Goal: Task Accomplishment & Management: Manage account settings

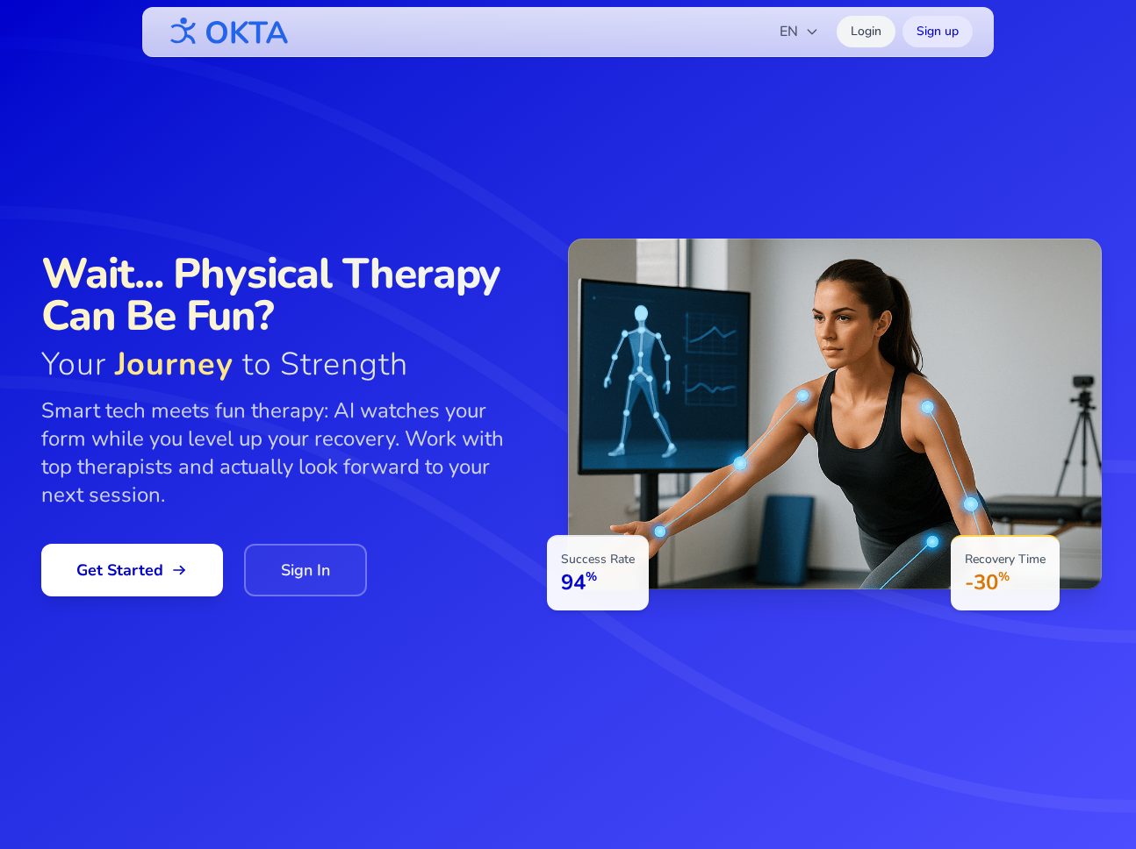
click at [863, 34] on link "Login" at bounding box center [865, 32] width 59 height 32
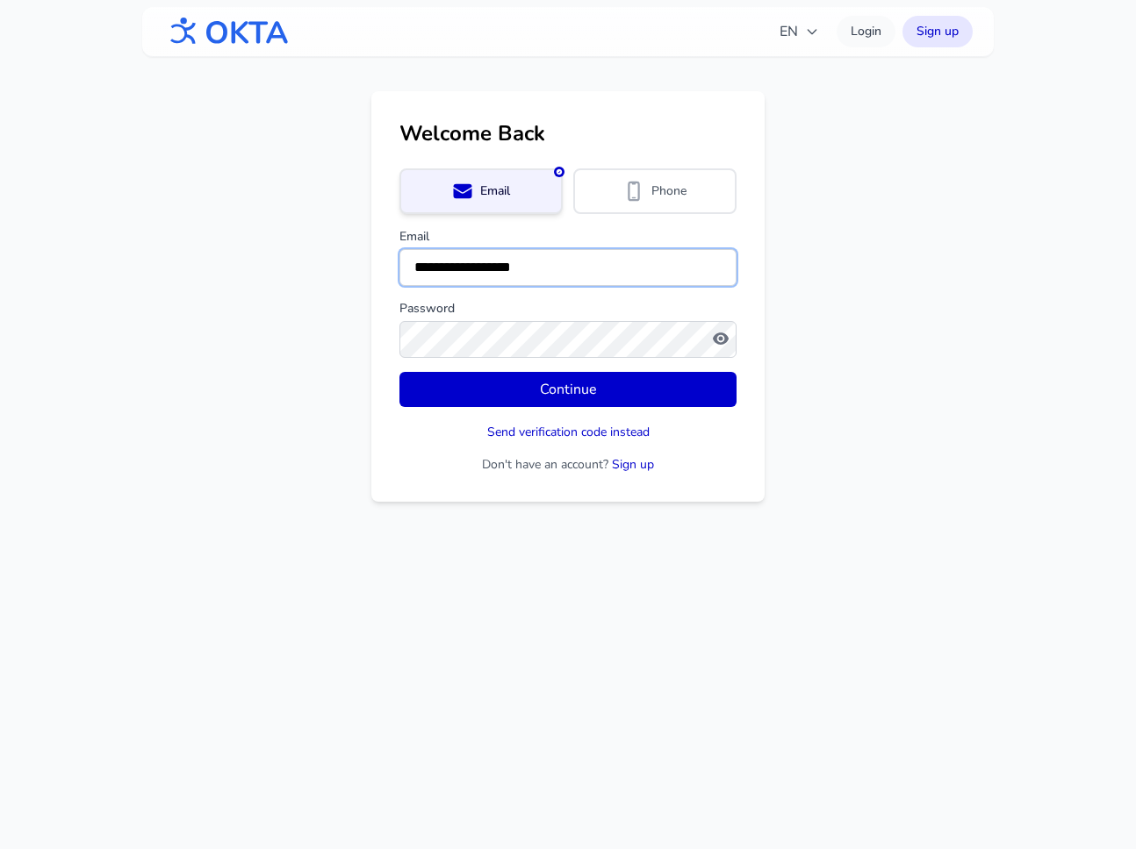
click at [560, 273] on input "**********" at bounding box center [567, 267] width 337 height 37
drag, startPoint x: 561, startPoint y: 272, endPoint x: 385, endPoint y: 265, distance: 175.7
click at [385, 265] on div "**********" at bounding box center [567, 296] width 393 height 411
type input "**********"
click at [328, 334] on main "**********" at bounding box center [568, 296] width 1136 height 411
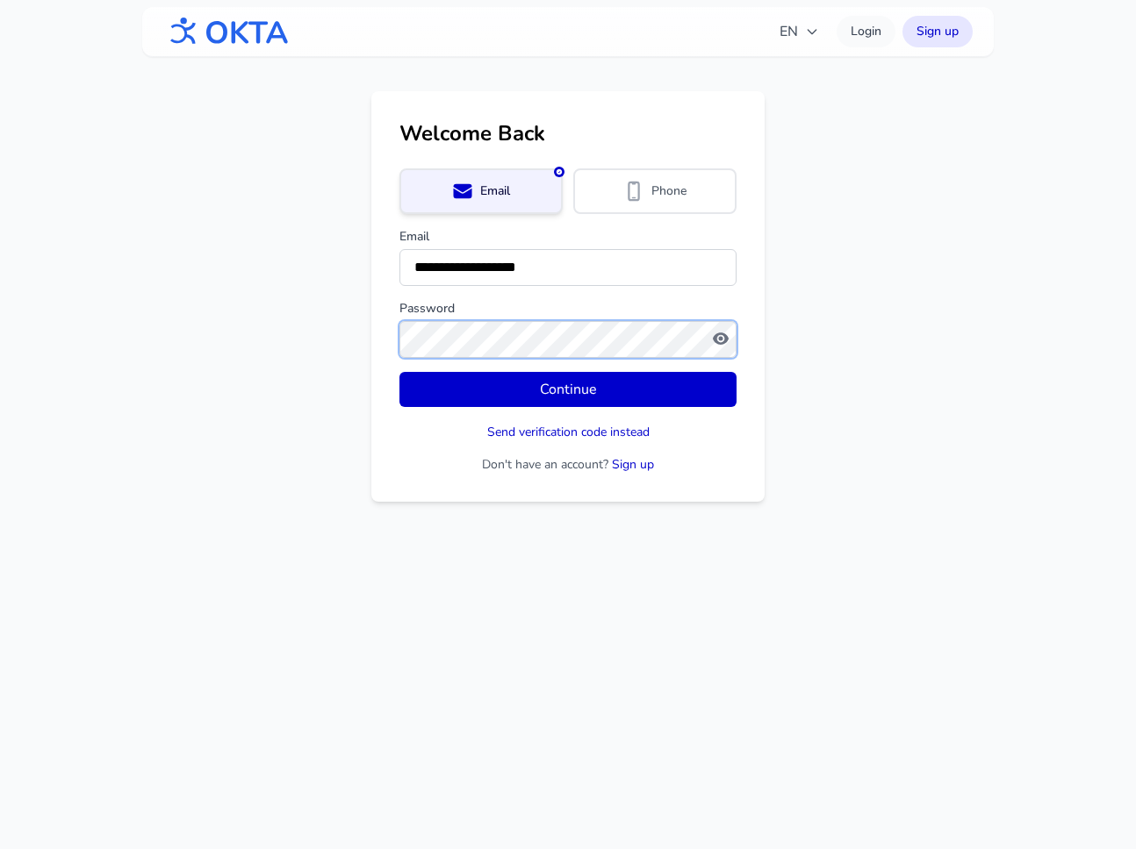
click at [399, 372] on button "Continue" at bounding box center [567, 389] width 337 height 35
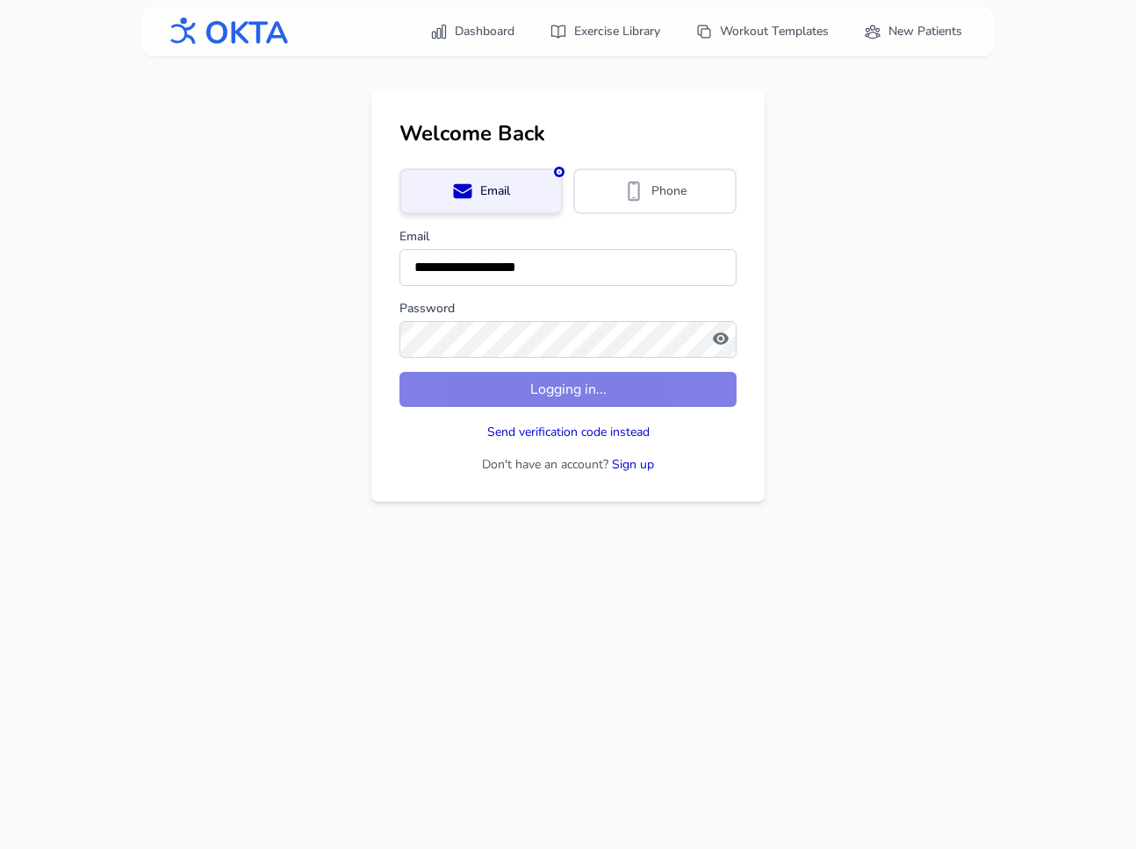
click at [417, 431] on div "Send verification code instead" at bounding box center [567, 431] width 337 height 21
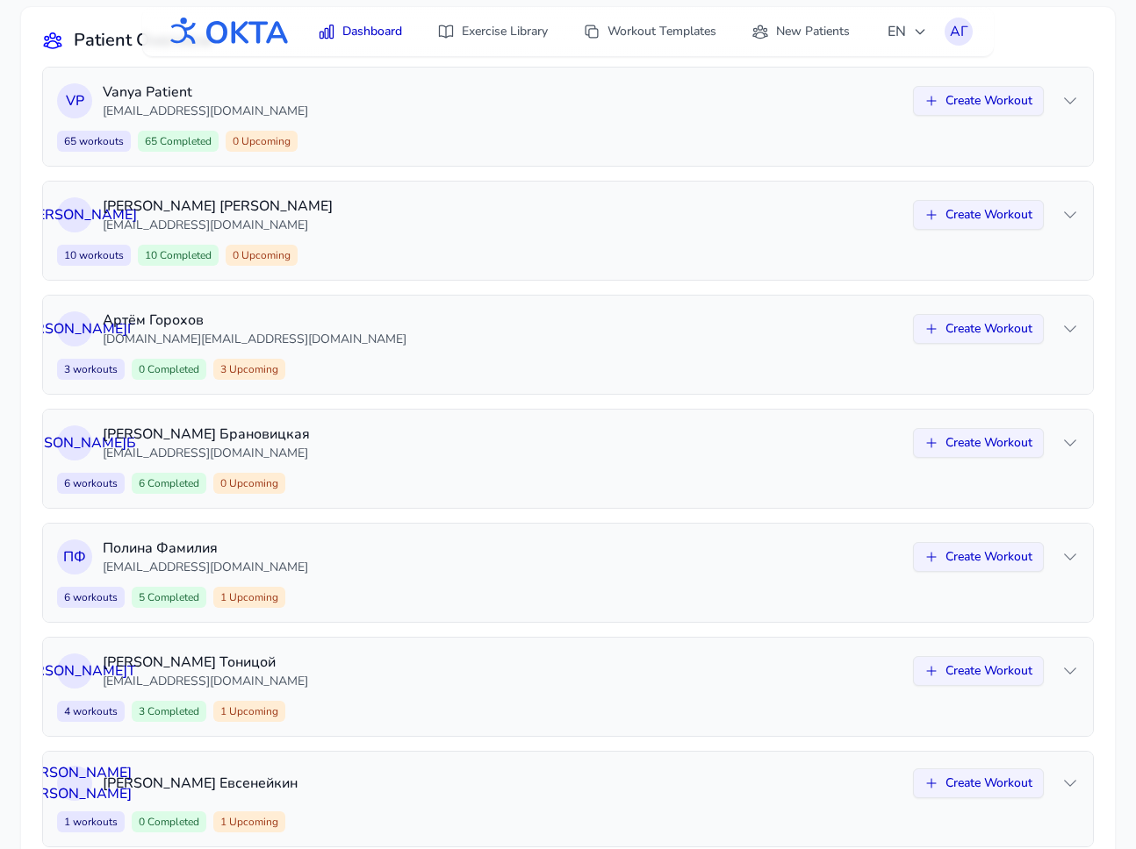
scroll to position [214, 0]
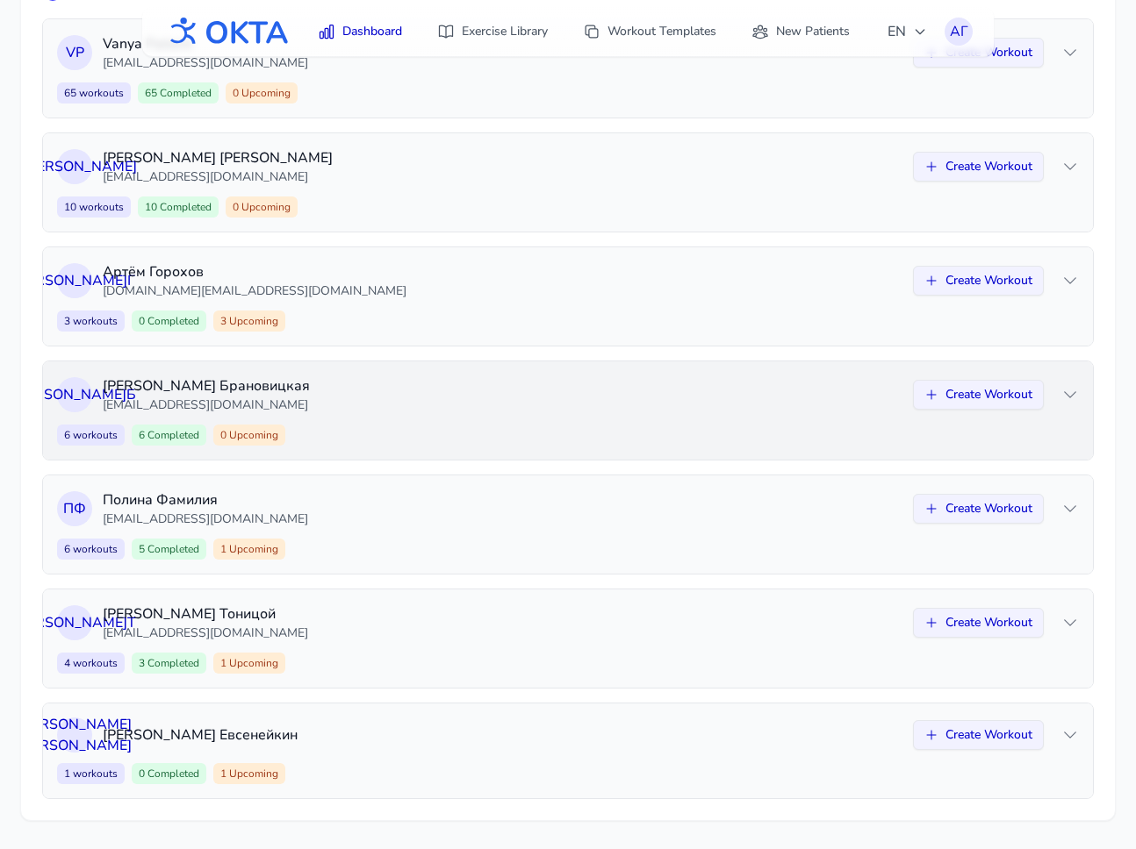
click at [441, 429] on div "6 workouts 6 Completed 0 Upcoming Create Workout" at bounding box center [567, 435] width 1021 height 21
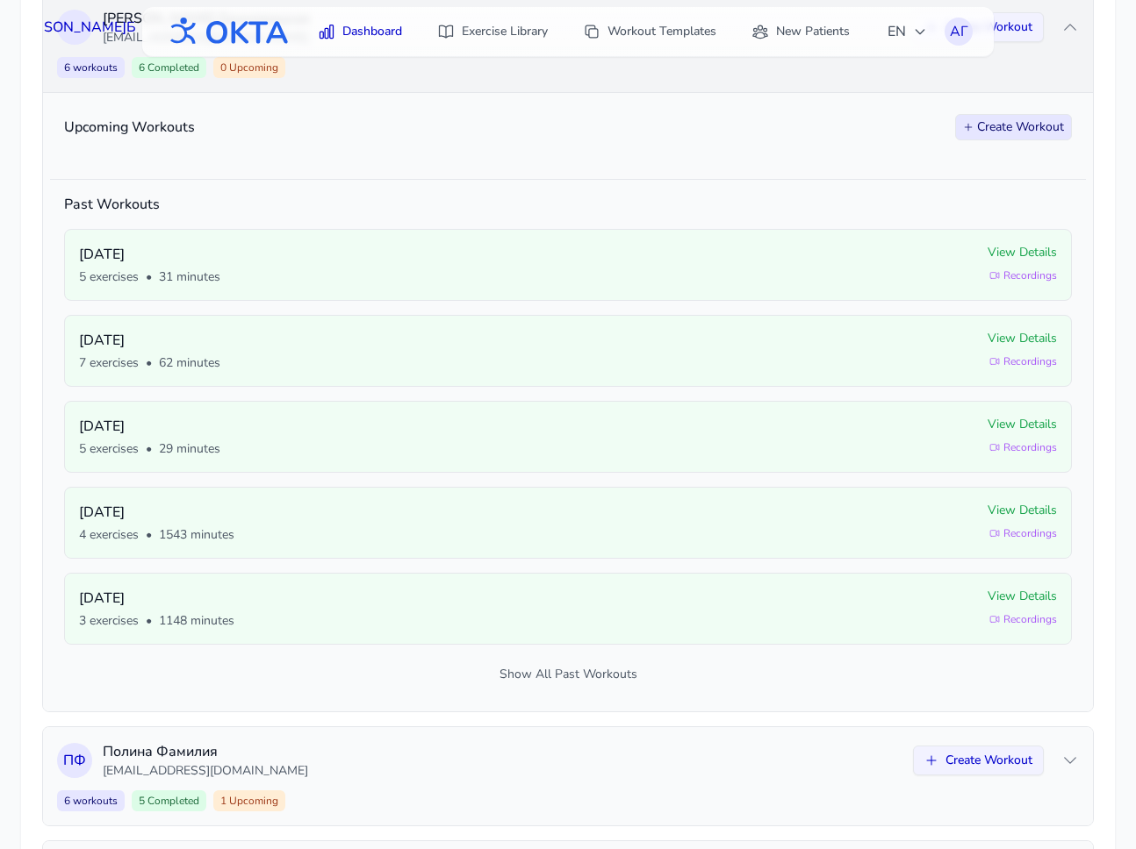
scroll to position [580, 0]
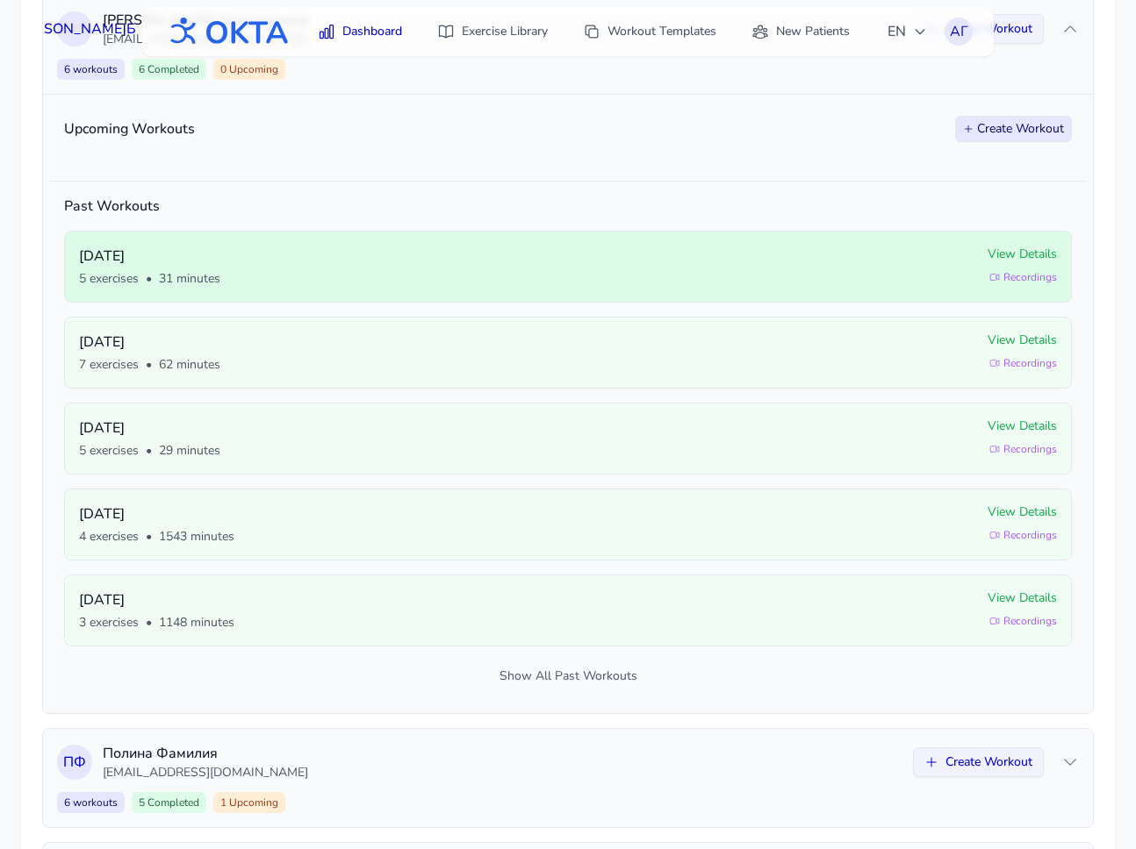
click at [997, 258] on span "View Details" at bounding box center [1021, 255] width 69 height 18
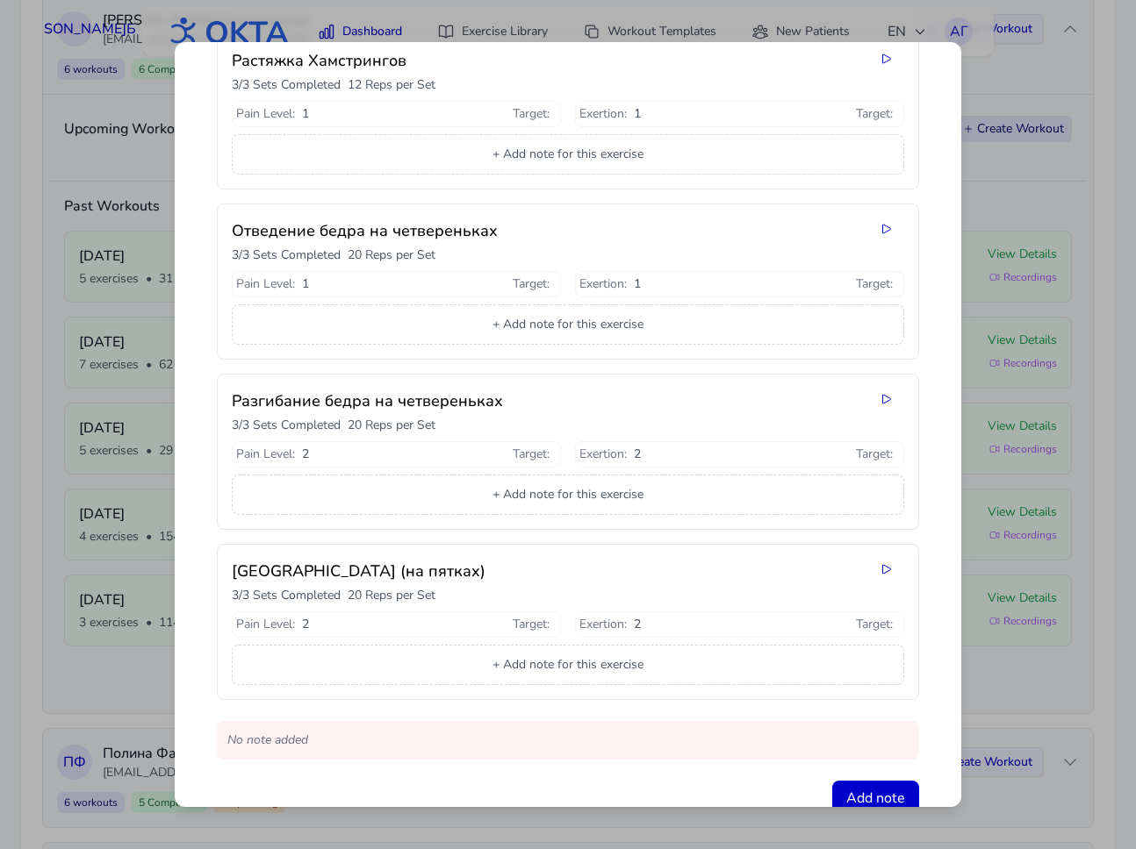
scroll to position [361, 0]
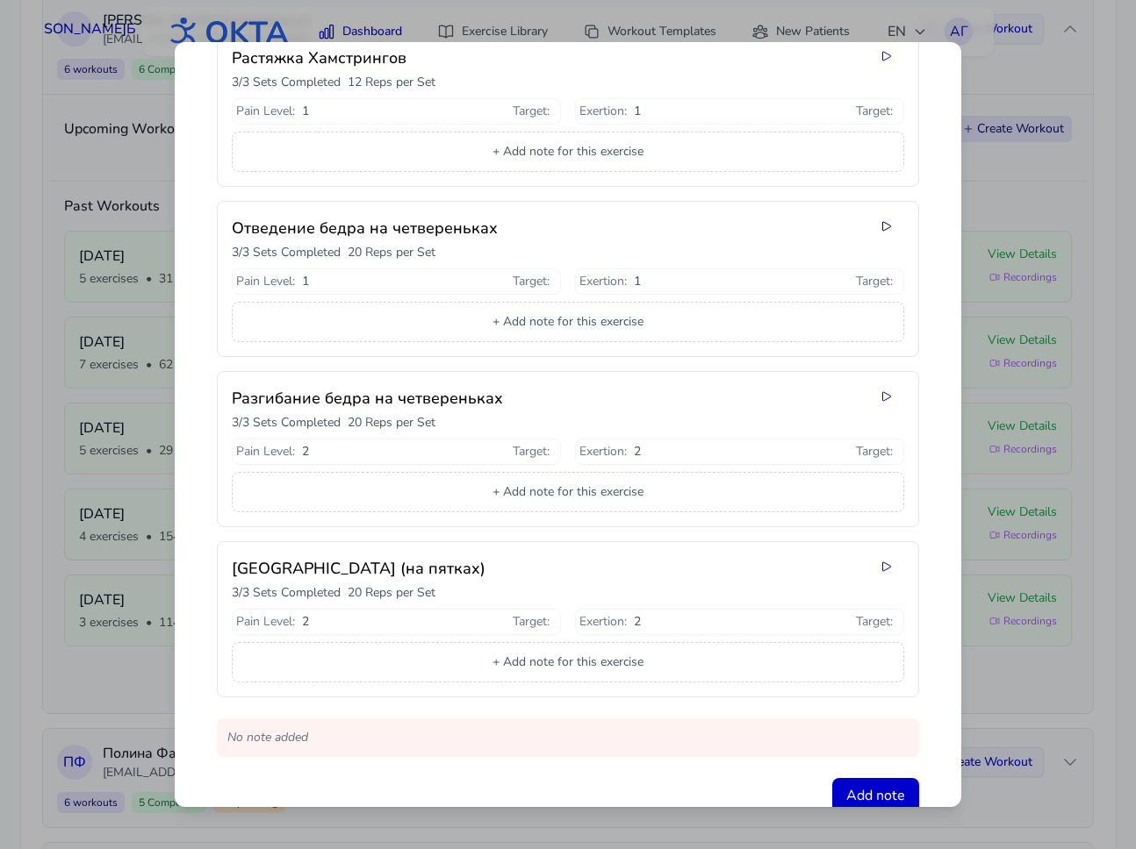
click at [887, 231] on icon at bounding box center [886, 226] width 14 height 14
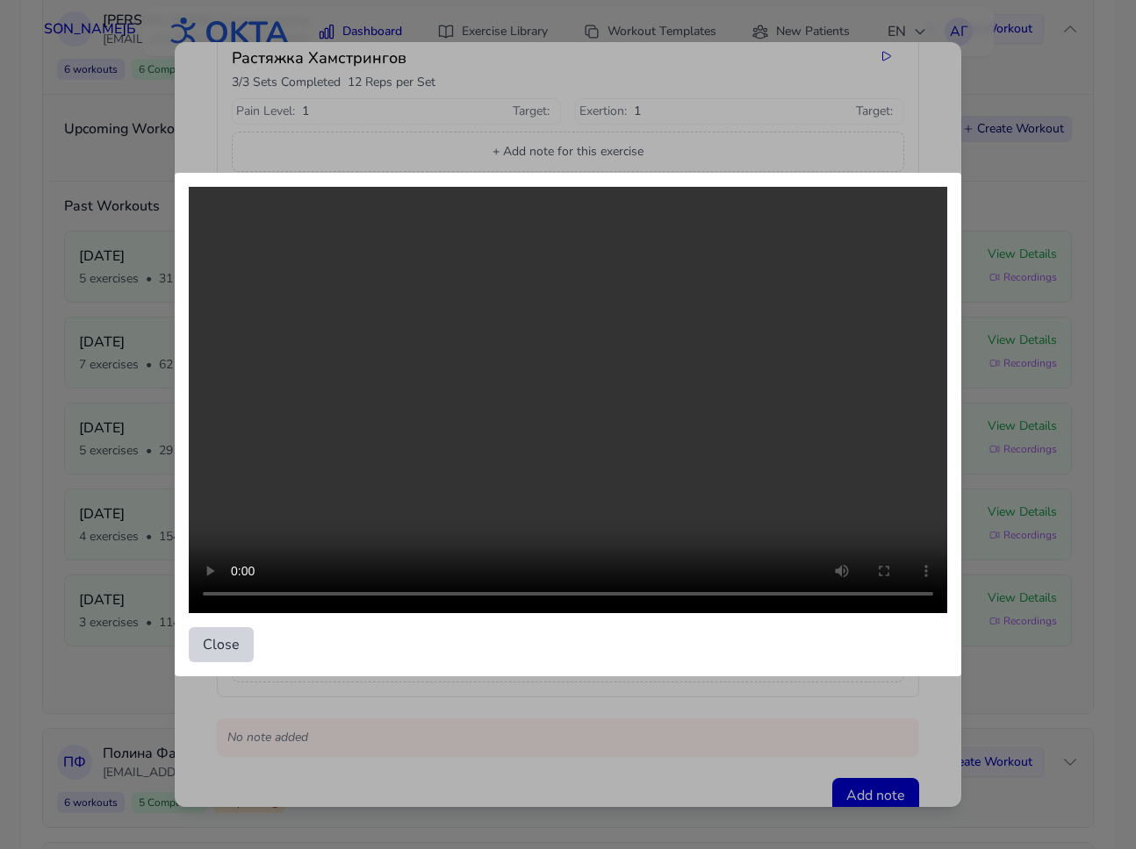
click at [219, 635] on button "Close" at bounding box center [221, 644] width 65 height 35
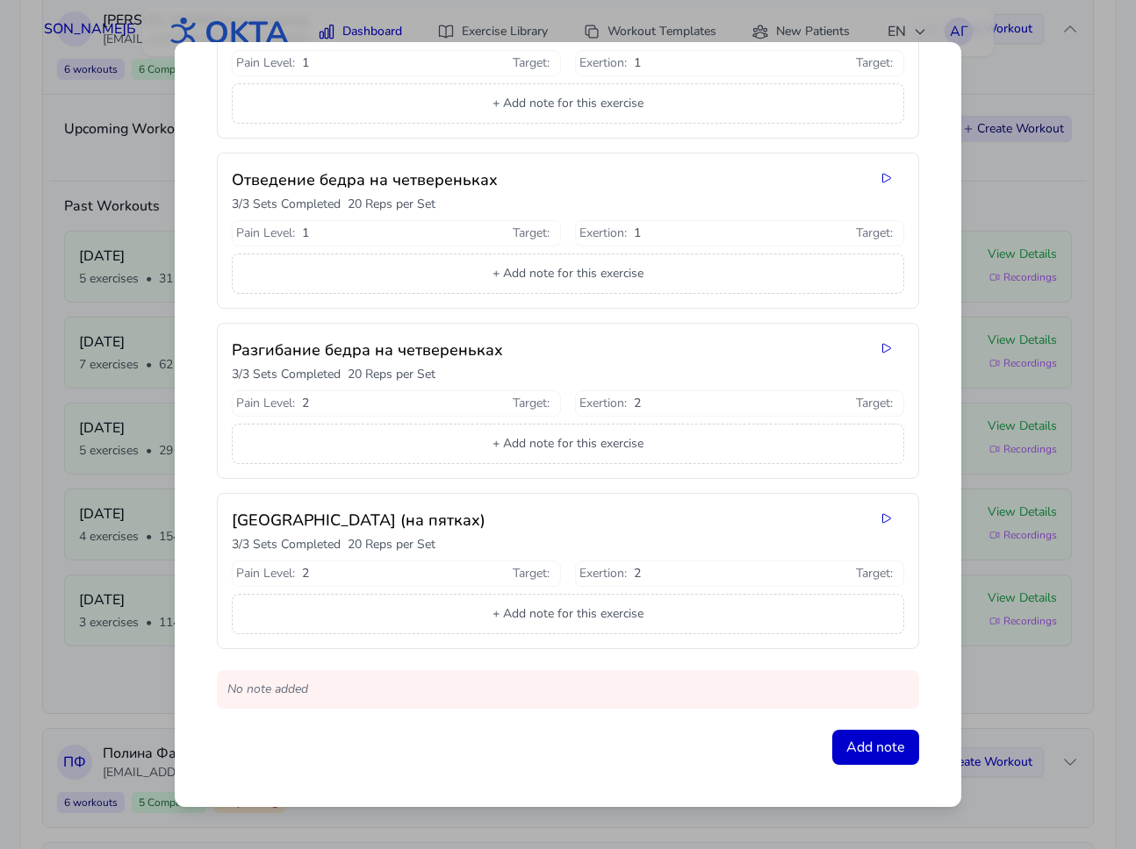
scroll to position [0, 0]
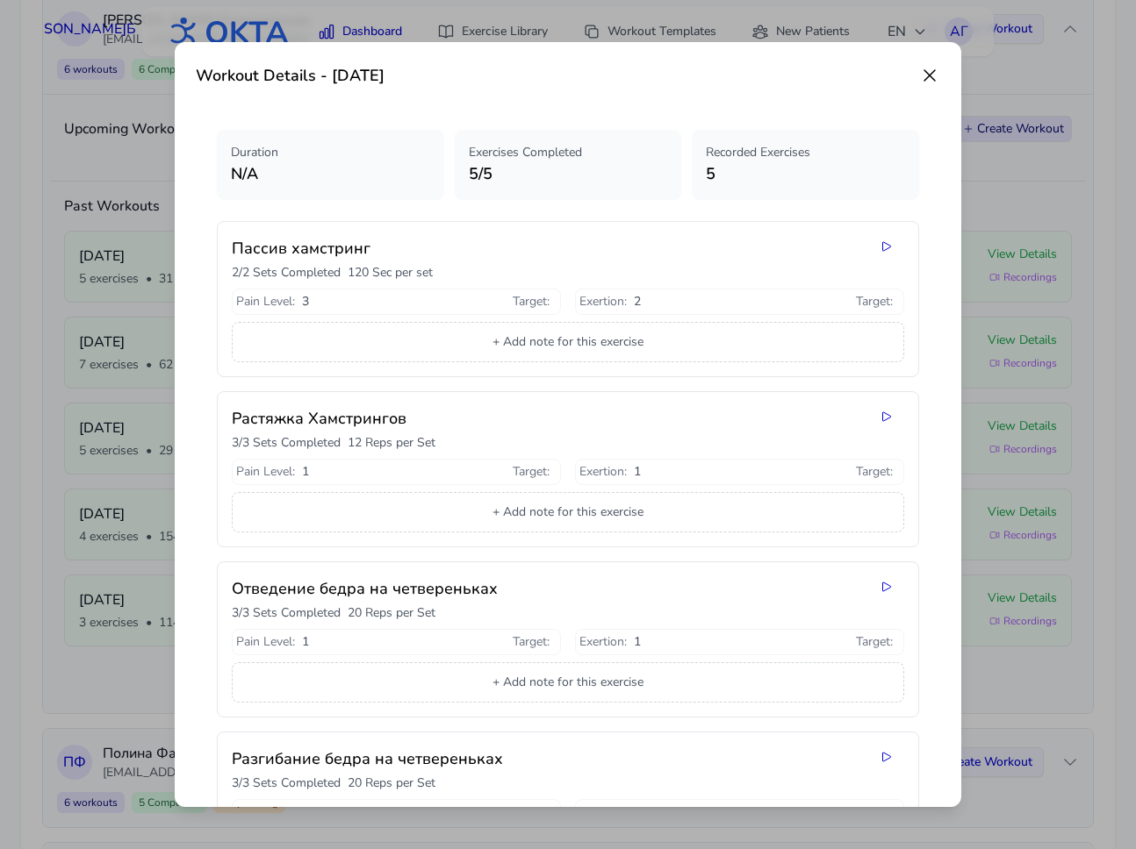
click at [928, 72] on icon at bounding box center [929, 75] width 21 height 21
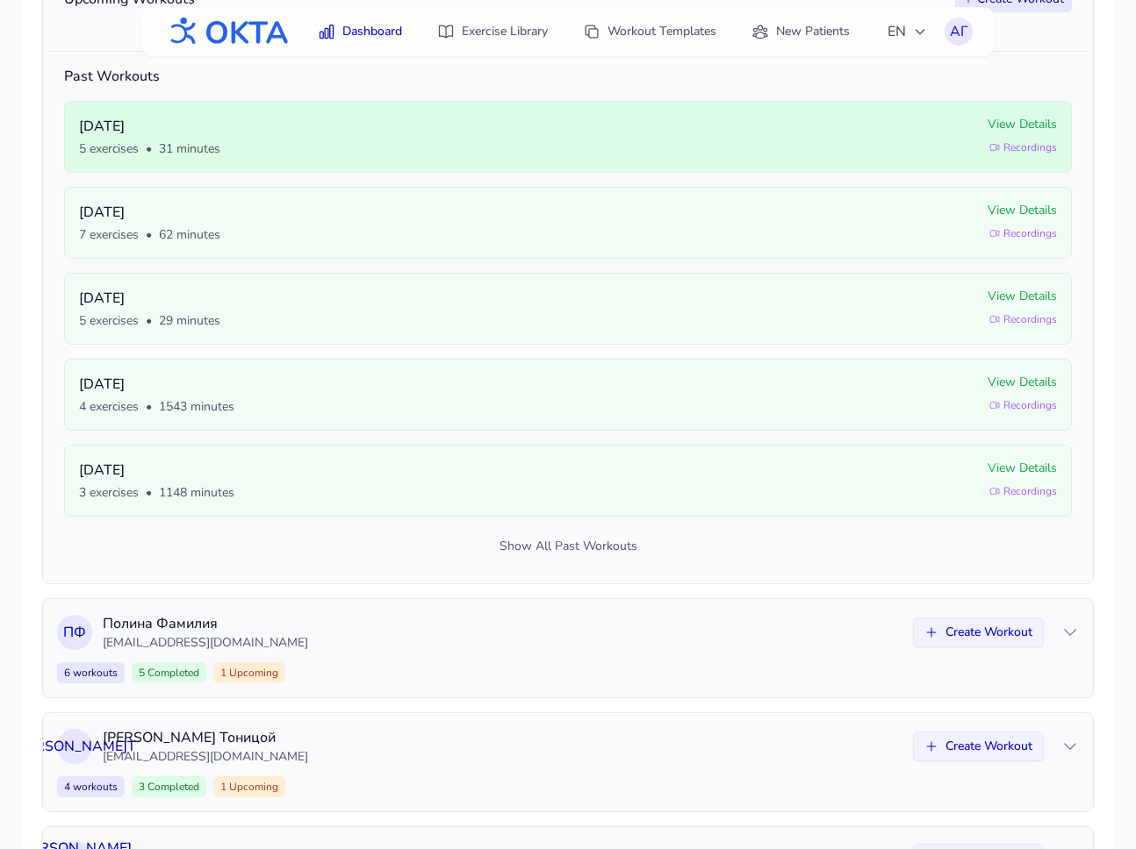
scroll to position [542, 0]
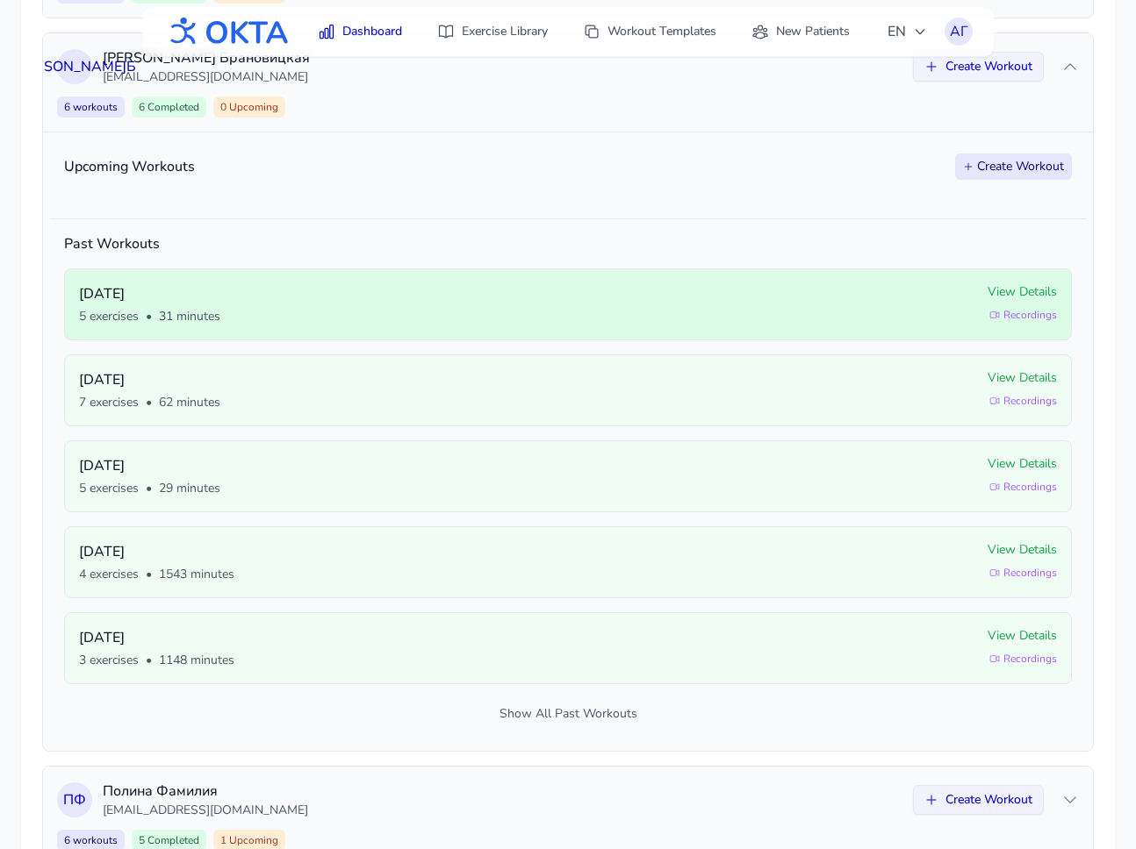
click at [1002, 286] on span "View Details" at bounding box center [1021, 292] width 69 height 18
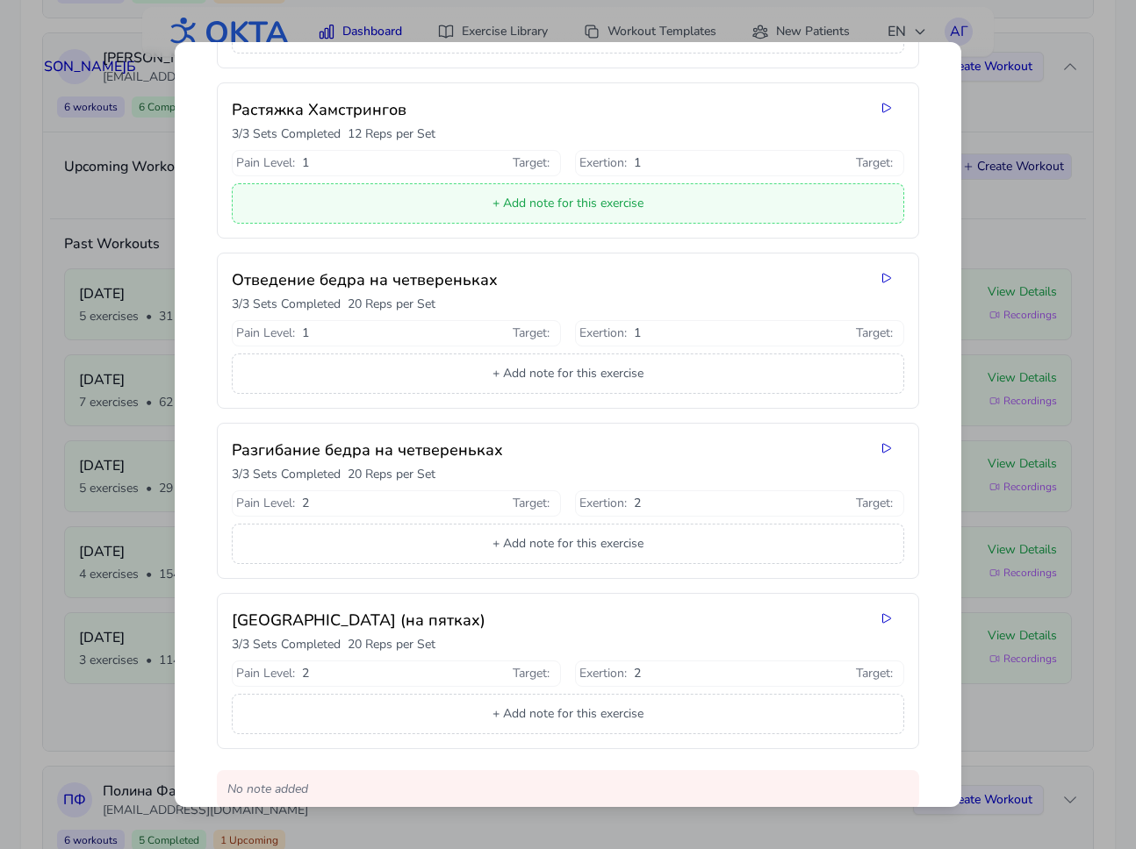
scroll to position [0, 0]
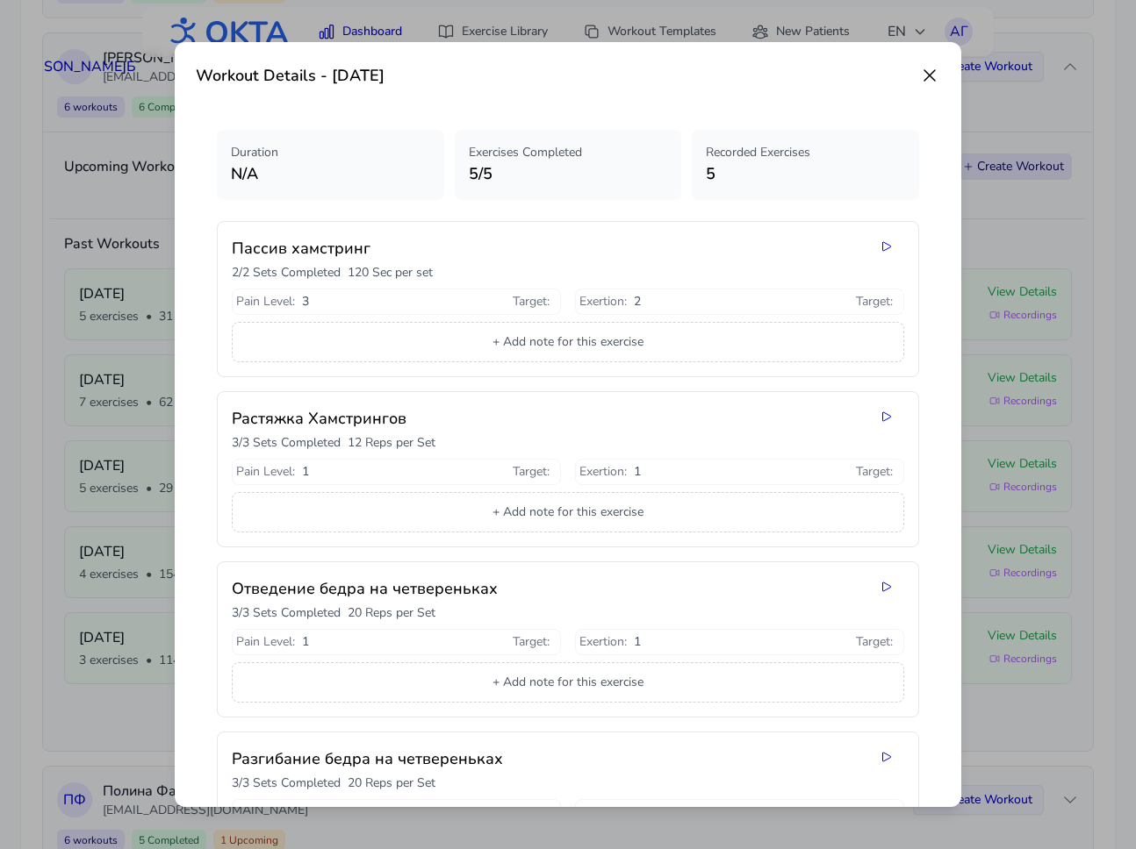
click at [930, 71] on icon at bounding box center [929, 75] width 21 height 21
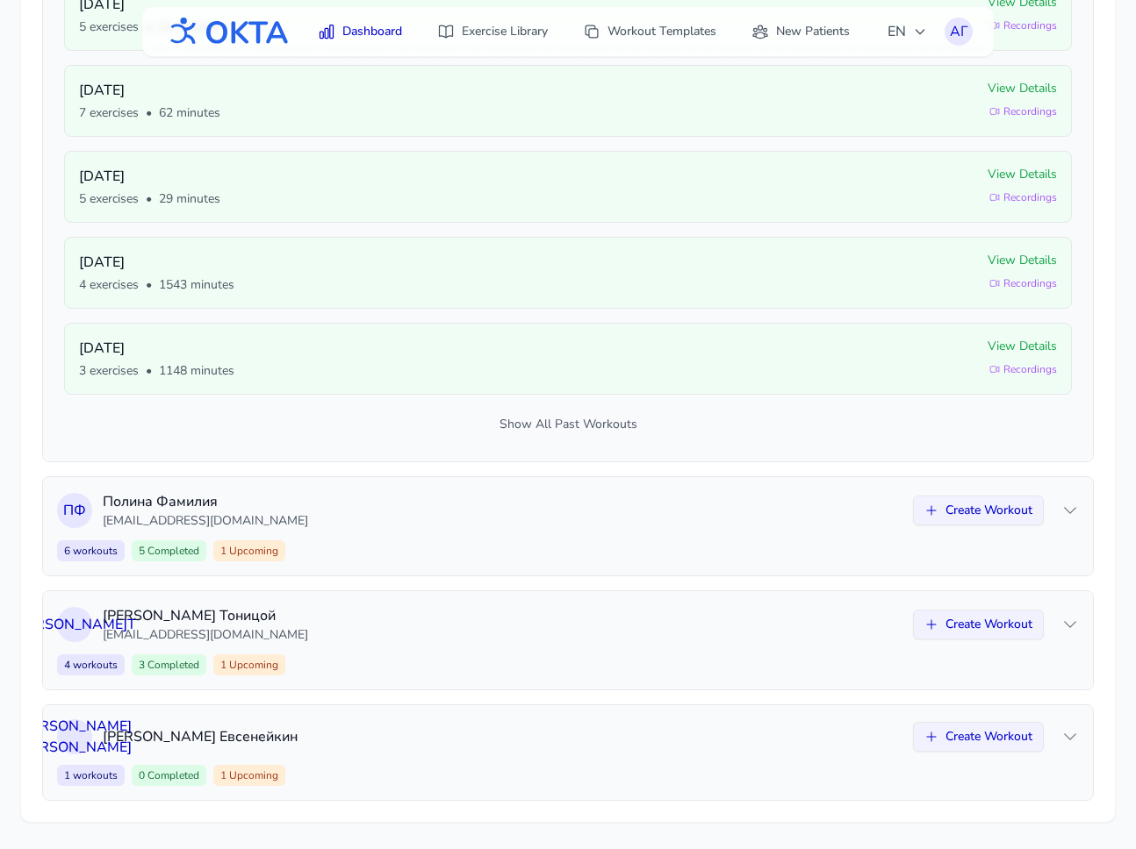
scroll to position [834, 0]
click at [450, 742] on p "[PERSON_NAME]" at bounding box center [502, 735] width 799 height 21
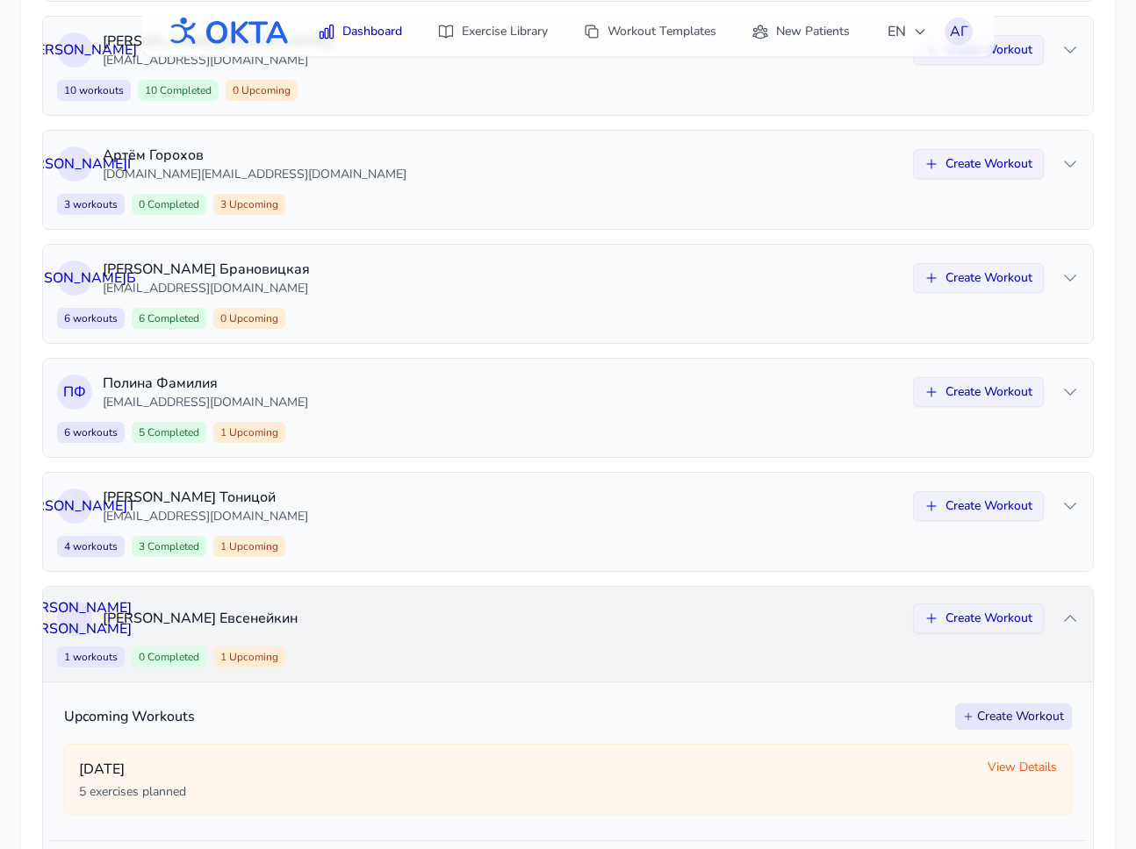
scroll to position [444, 0]
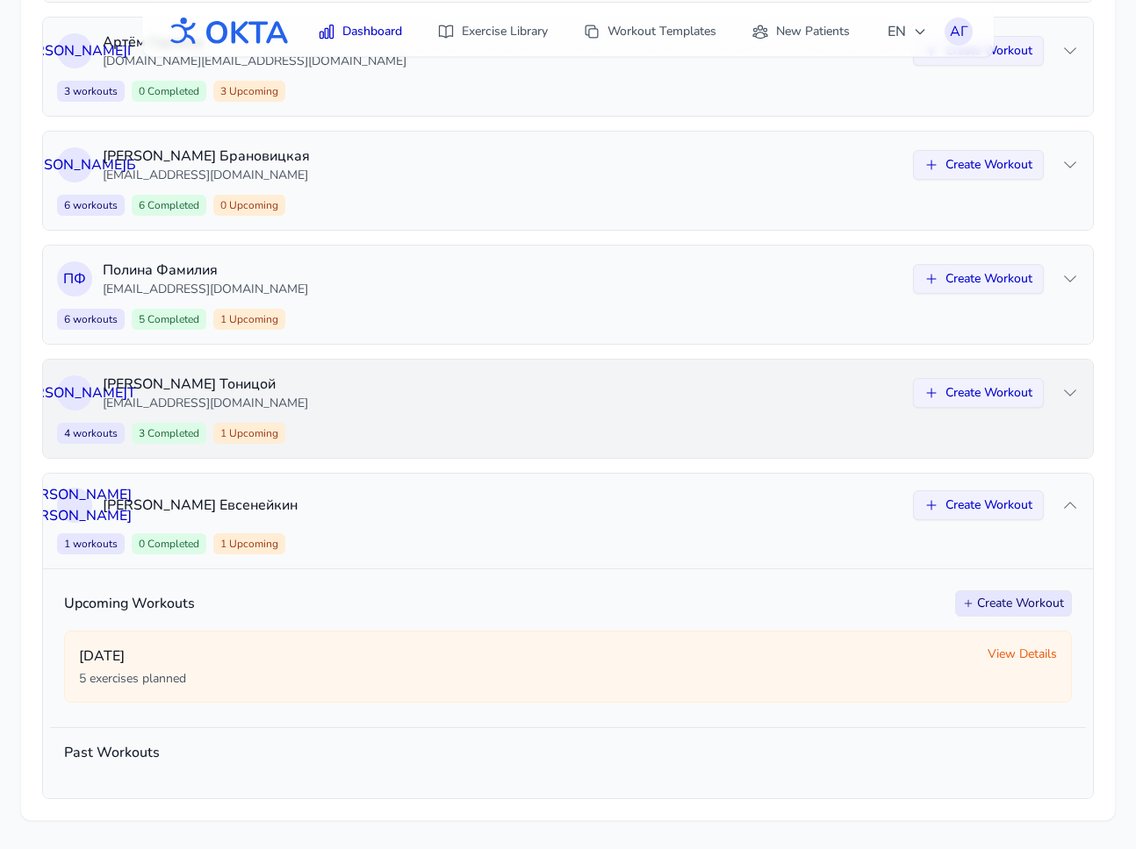
click at [496, 405] on p "[EMAIL_ADDRESS][DOMAIN_NAME]" at bounding box center [502, 404] width 799 height 18
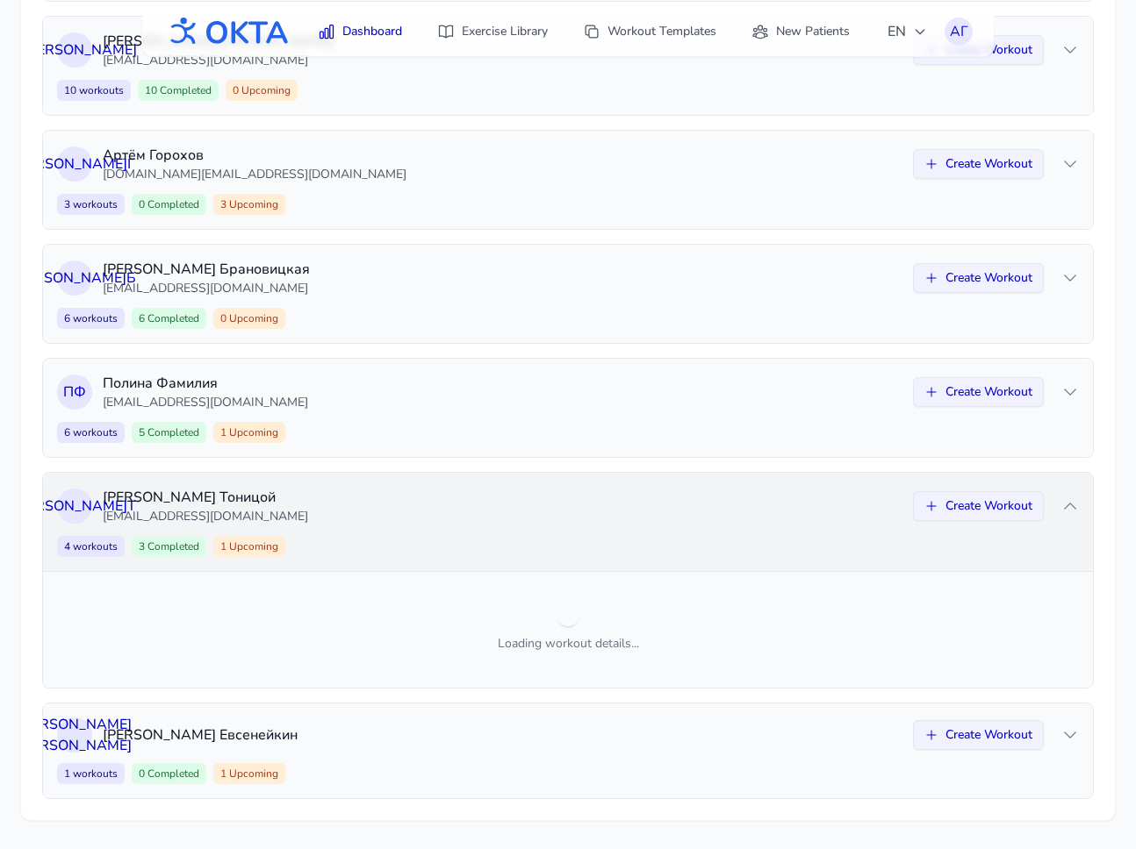
scroll to position [688, 0]
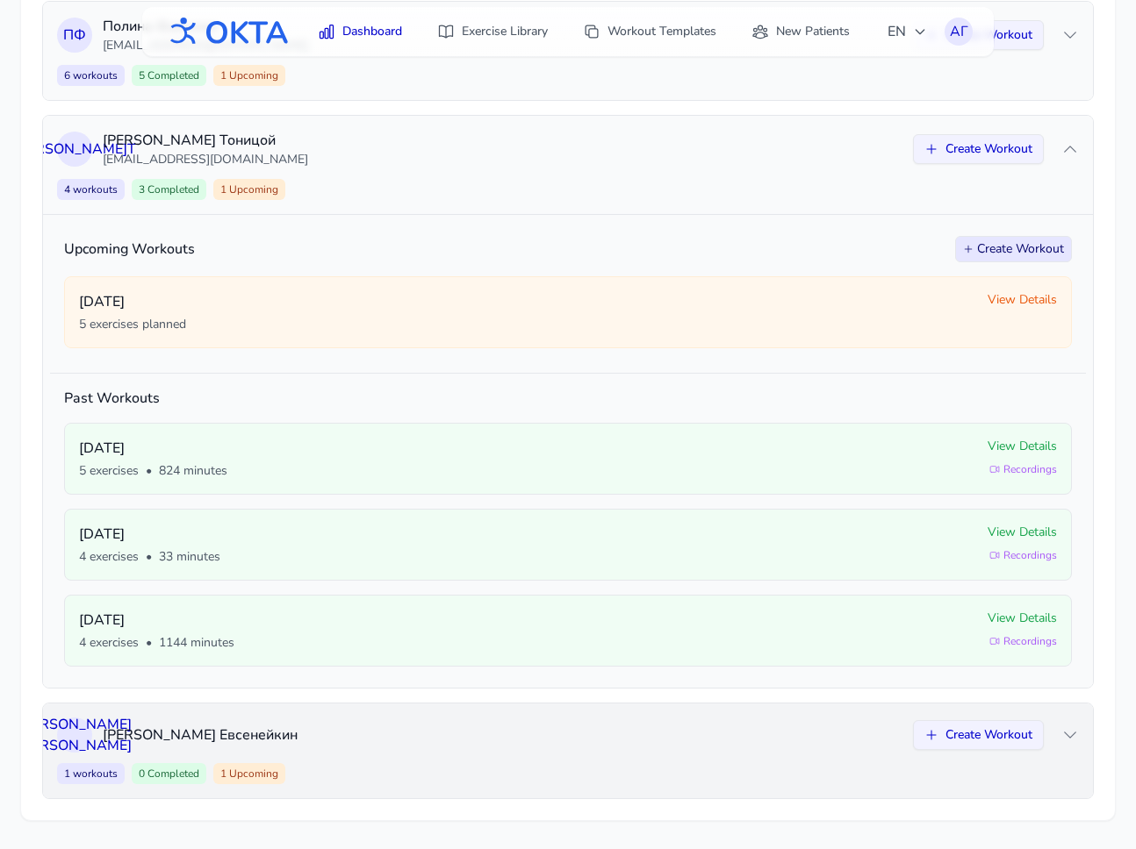
click at [424, 749] on div "Н Е [PERSON_NAME] Create Workout" at bounding box center [567, 735] width 1021 height 35
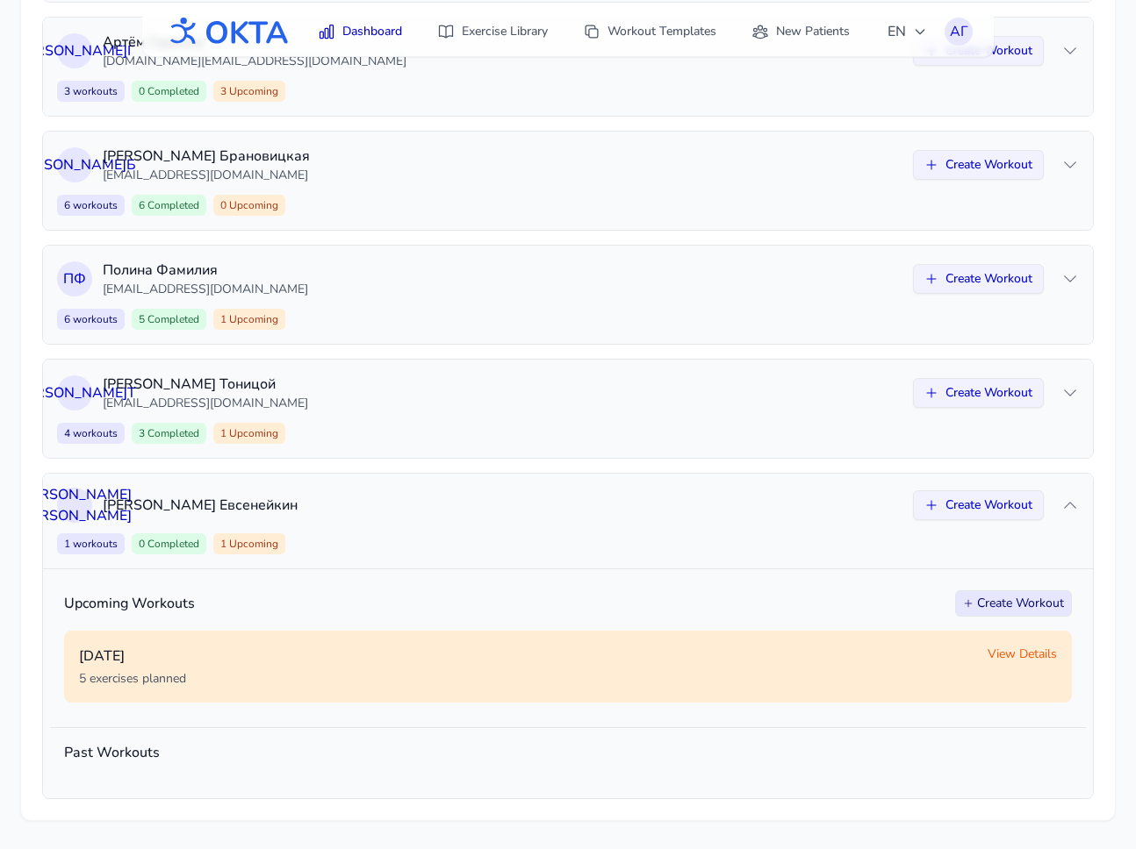
click at [1013, 651] on span "View Details" at bounding box center [1021, 655] width 69 height 18
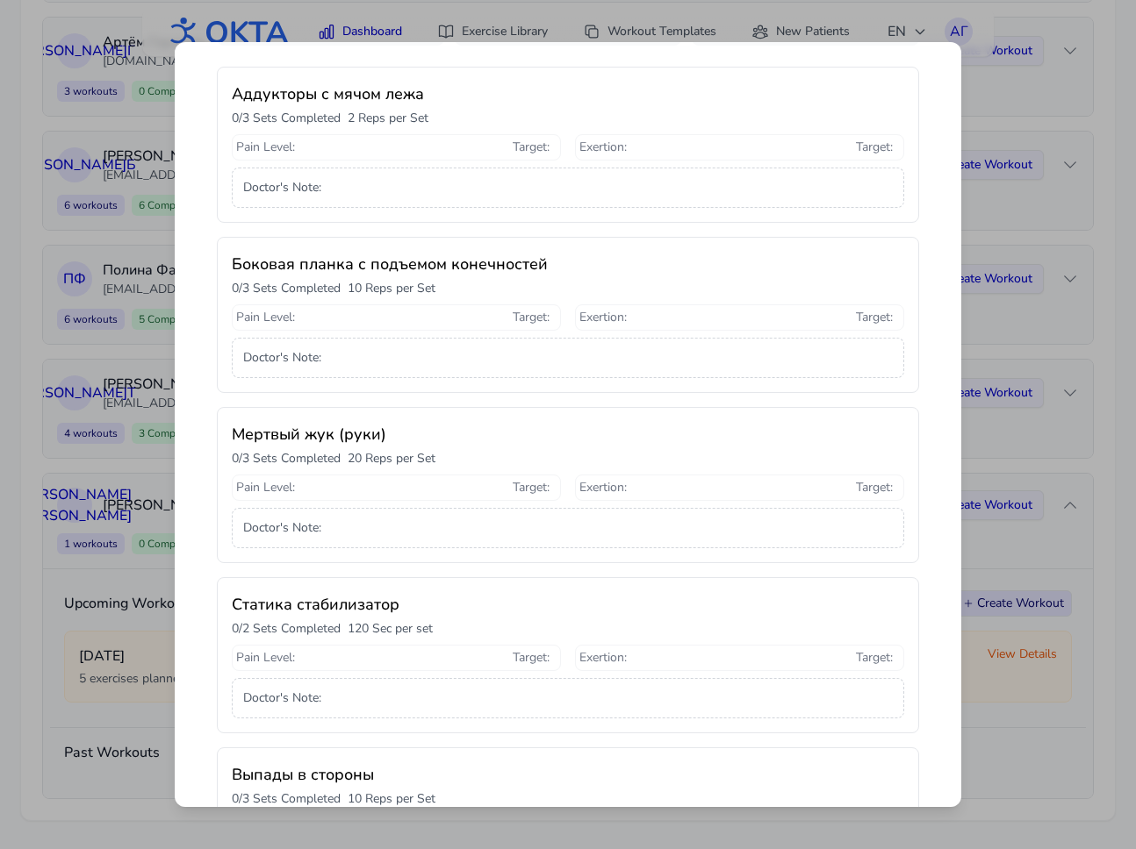
scroll to position [349, 0]
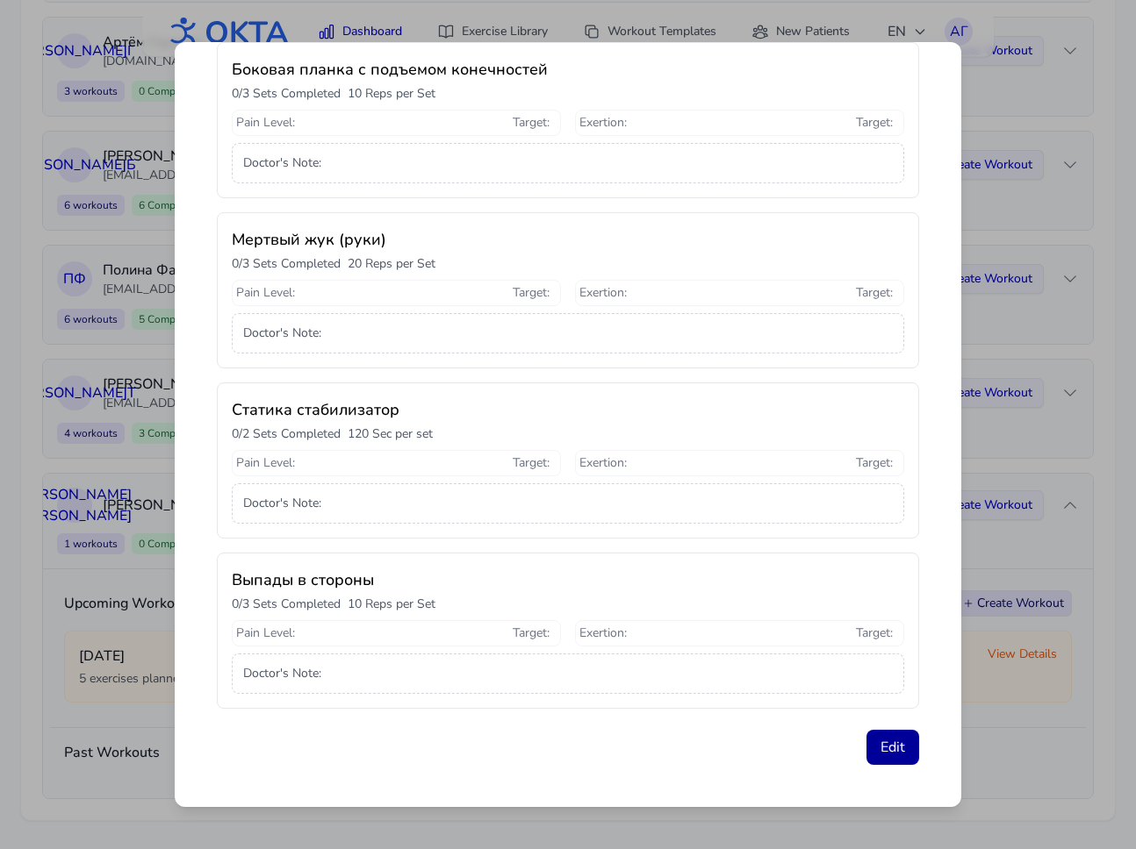
click at [895, 748] on button "Edit" at bounding box center [892, 747] width 53 height 35
select select "**********"
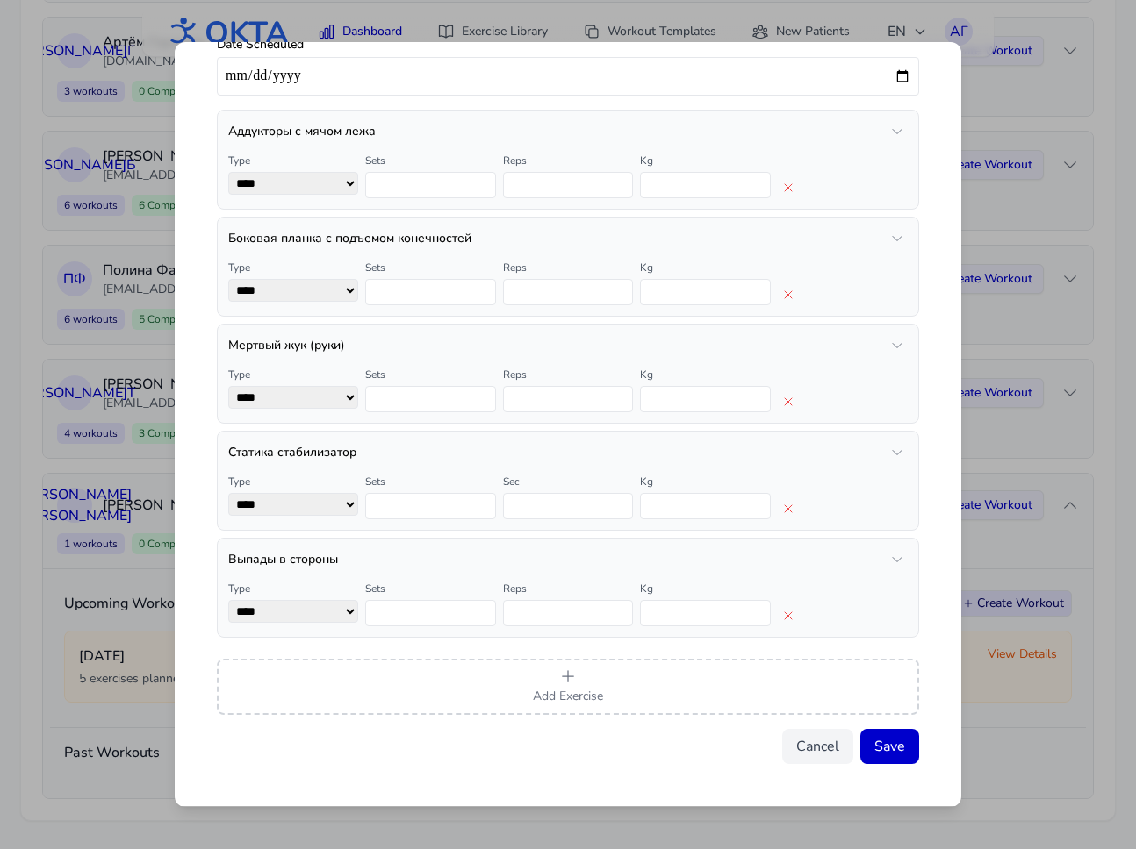
scroll to position [0, 0]
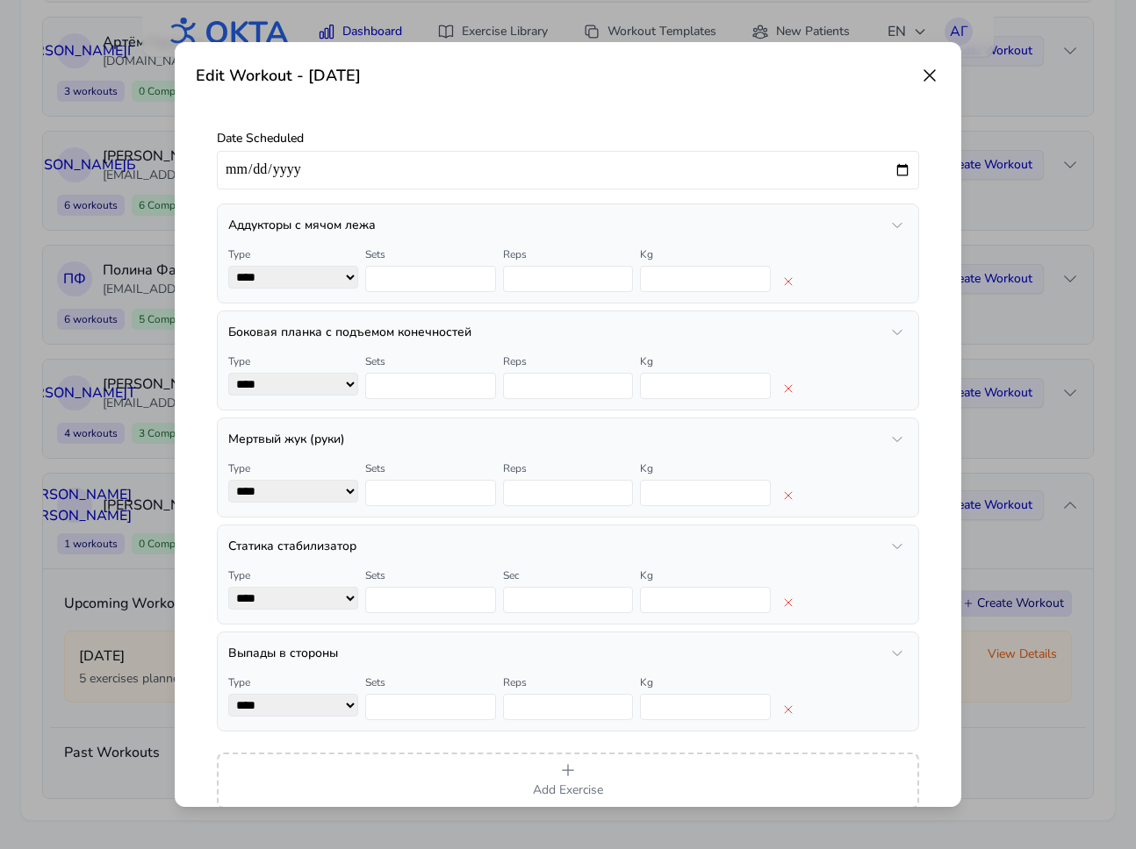
click at [904, 172] on input "**********" at bounding box center [568, 170] width 702 height 39
type input "**********"
click at [898, 132] on label "Date Scheduled" at bounding box center [568, 139] width 702 height 18
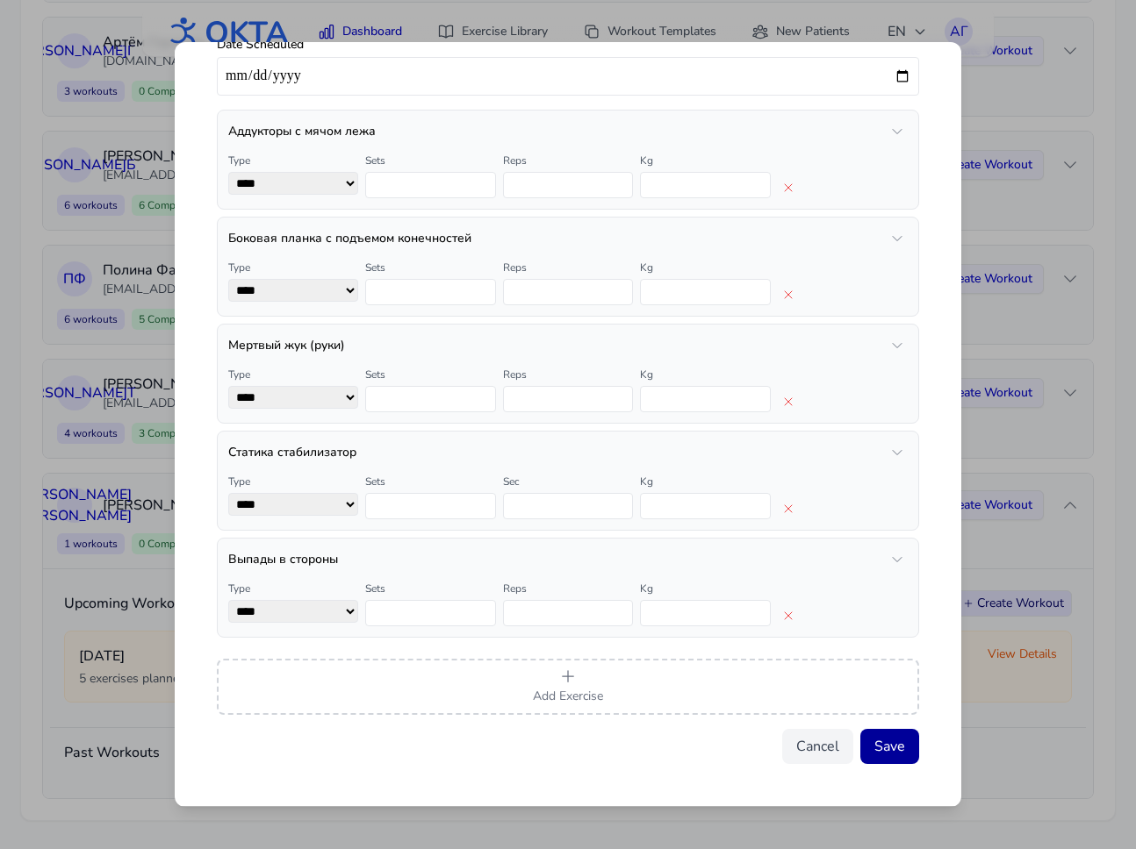
click at [887, 755] on button "Save" at bounding box center [889, 746] width 59 height 35
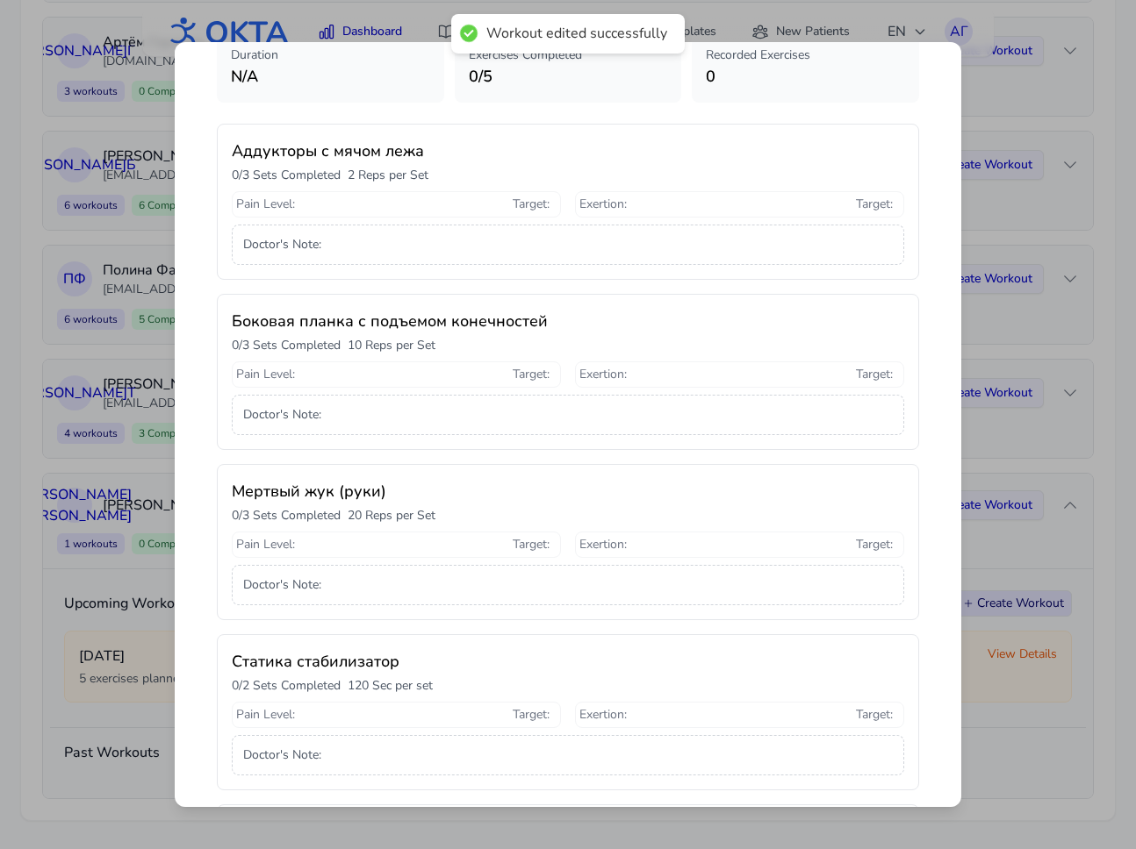
scroll to position [0, 0]
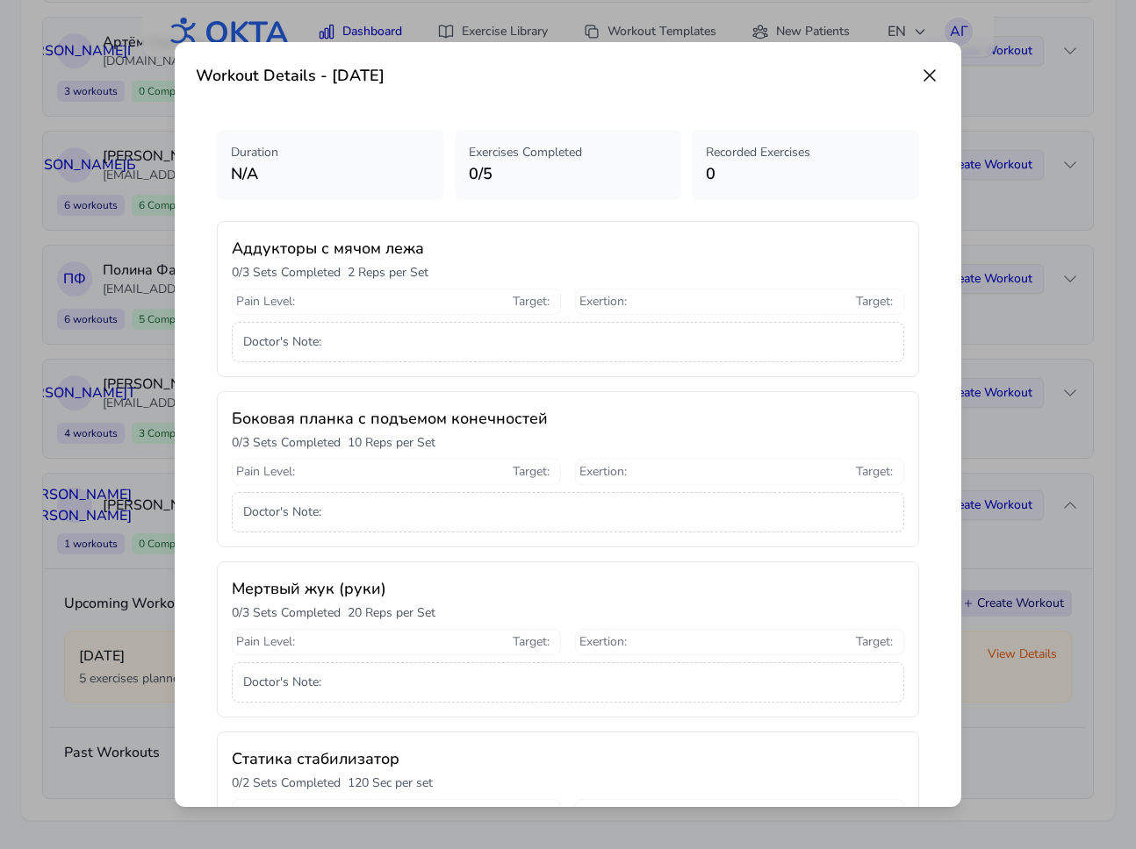
click at [927, 78] on icon at bounding box center [929, 75] width 11 height 11
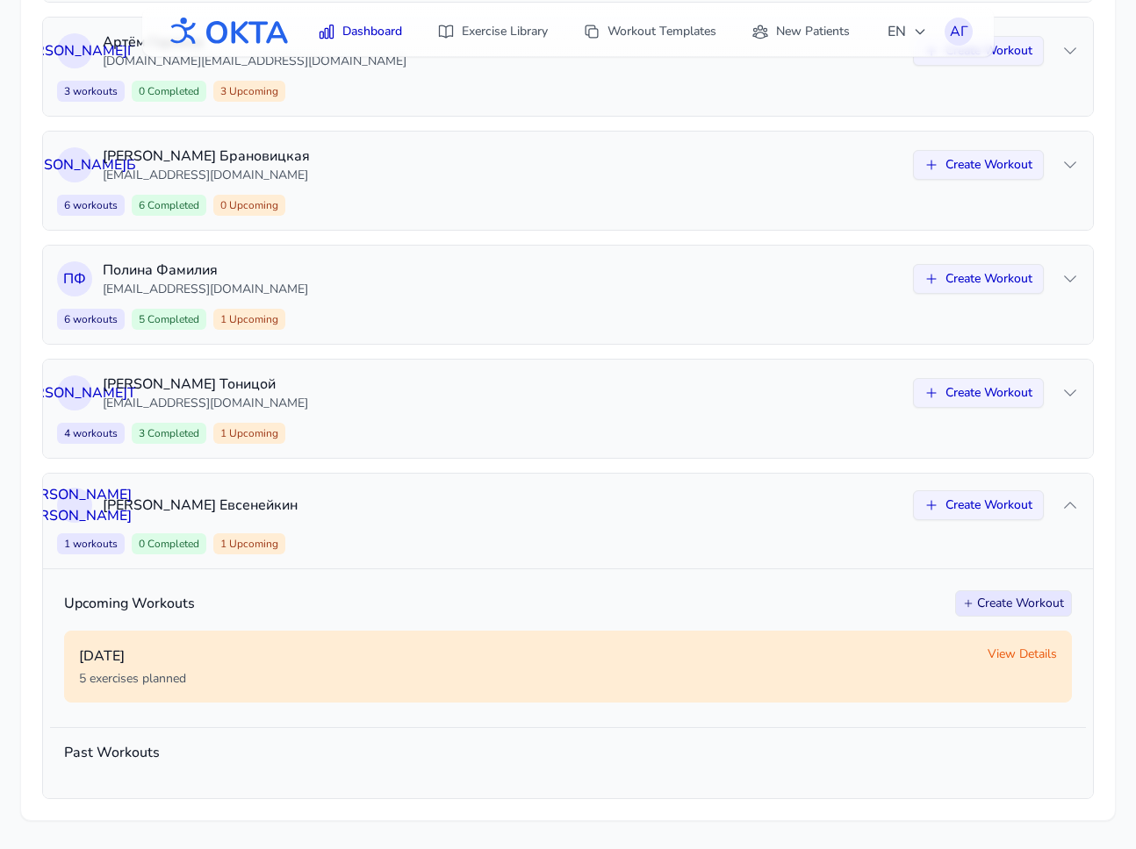
click at [1028, 652] on span "View Details" at bounding box center [1021, 655] width 69 height 18
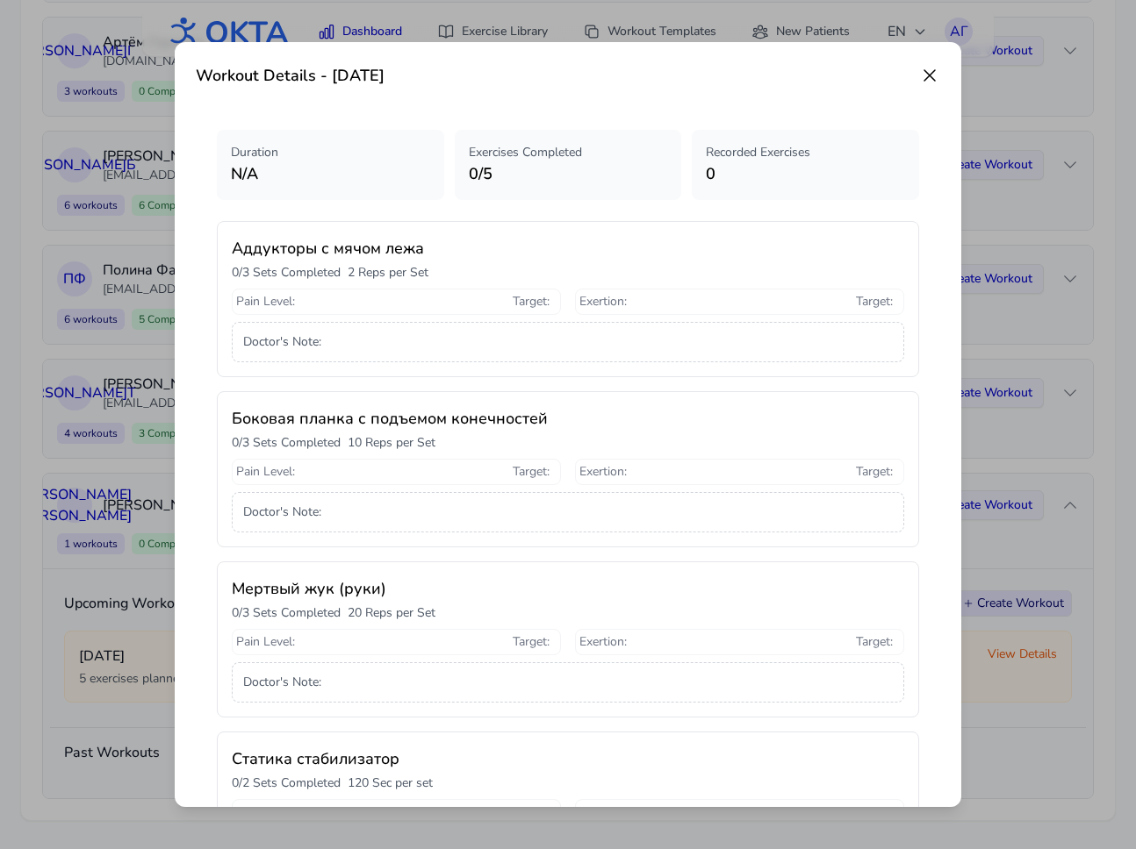
click at [928, 73] on icon at bounding box center [929, 75] width 21 height 21
